Goal: Navigation & Orientation: Find specific page/section

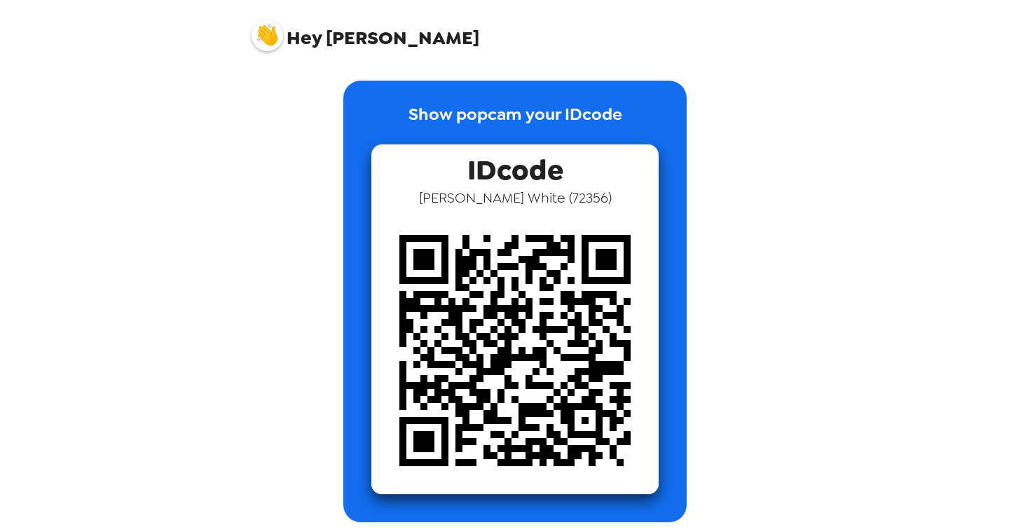
click at [530, 174] on span "IDcode" at bounding box center [515, 166] width 96 height 44
click at [525, 218] on img at bounding box center [514, 350] width 287 height 287
